Goal: Browse casually

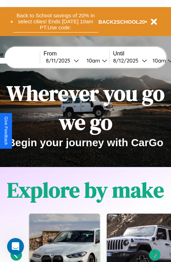
click at [55, 22] on button "Back to School savings of 20% in select cities! Ends [DATE] 10am PT. Use code:" at bounding box center [56, 22] width 86 height 22
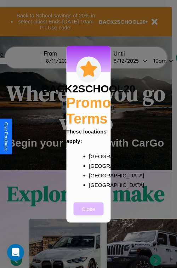
click at [88, 213] on button "Close" at bounding box center [89, 208] width 30 height 13
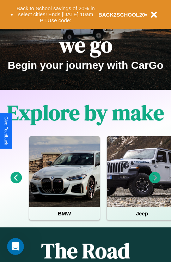
scroll to position [109, 0]
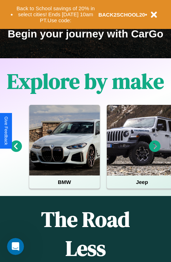
click at [155, 151] on icon at bounding box center [156, 147] width 12 height 12
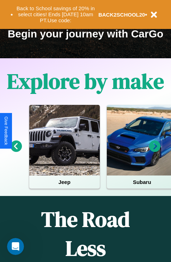
click at [155, 151] on icon at bounding box center [156, 147] width 12 height 12
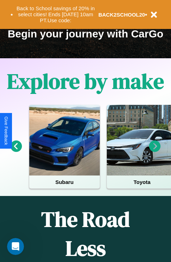
click at [155, 151] on icon at bounding box center [156, 147] width 12 height 12
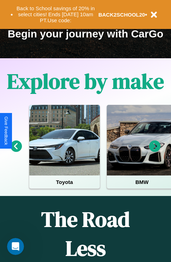
click at [155, 151] on icon at bounding box center [156, 147] width 12 height 12
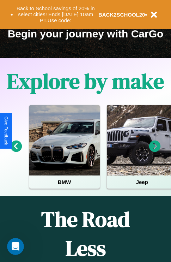
click at [16, 151] on icon at bounding box center [17, 147] width 12 height 12
